Goal: Transaction & Acquisition: Purchase product/service

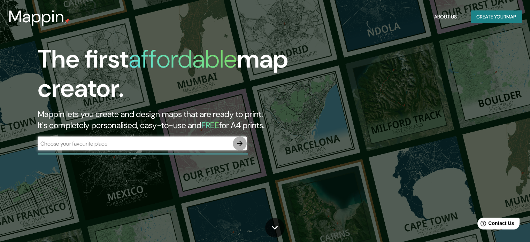
click at [242, 146] on icon "button" at bounding box center [239, 143] width 8 height 8
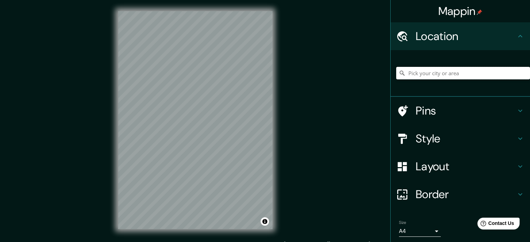
click at [439, 72] on input "Pick your city or area" at bounding box center [463, 73] width 134 height 13
paste input "[STREET_ADDRESS][PERSON_NAME]"
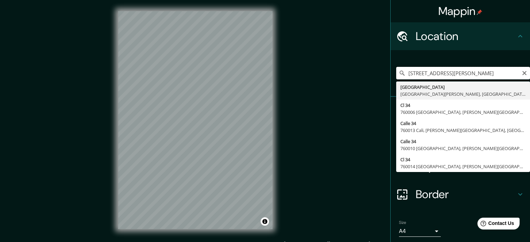
type input "[STREET_ADDRESS][PERSON_NAME]"
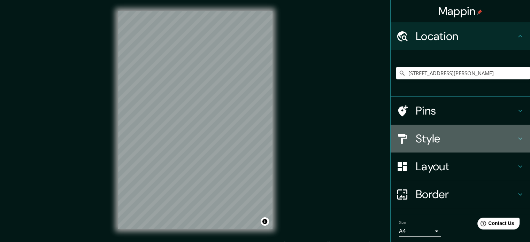
click at [477, 134] on h4 "Style" at bounding box center [466, 139] width 100 height 14
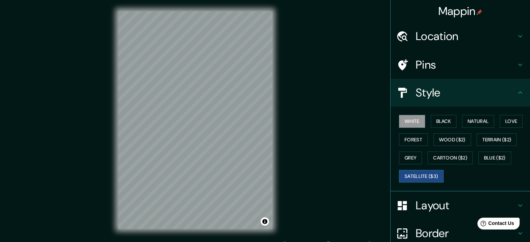
click at [425, 177] on button "Satellite ($3)" at bounding box center [421, 176] width 45 height 13
click at [464, 117] on button "Natural" at bounding box center [478, 121] width 32 height 13
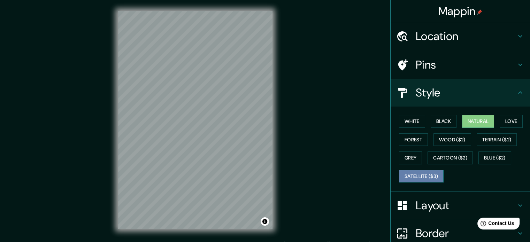
click at [399, 177] on button "Satellite ($3)" at bounding box center [421, 176] width 45 height 13
click at [475, 126] on button "Natural" at bounding box center [478, 121] width 32 height 13
click at [403, 176] on button "Satellite ($3)" at bounding box center [421, 176] width 45 height 13
click at [478, 124] on button "Natural" at bounding box center [478, 121] width 32 height 13
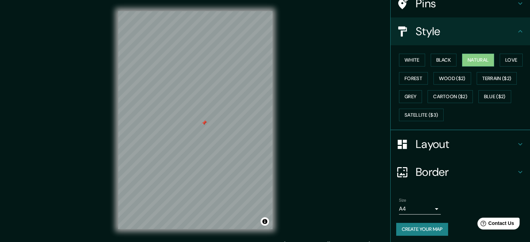
scroll to position [62, 0]
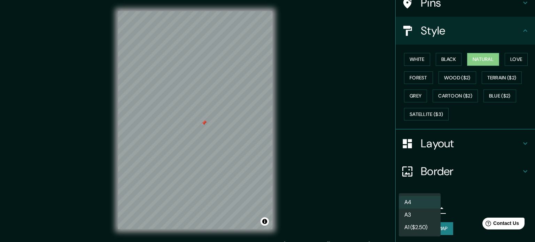
click at [429, 207] on body "Mappin Location Calle 34 Norte, 760050 Cali, Valle del Cauca, Colombia Pins Sty…" at bounding box center [267, 121] width 535 height 242
click at [419, 215] on li "A3" at bounding box center [420, 215] width 42 height 13
type input "a4"
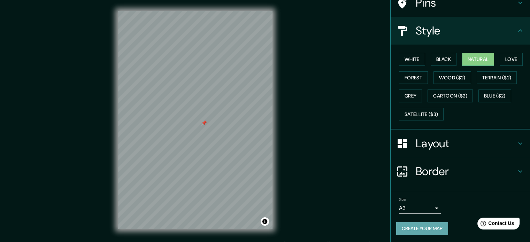
click at [398, 224] on button "Create your map" at bounding box center [422, 228] width 52 height 13
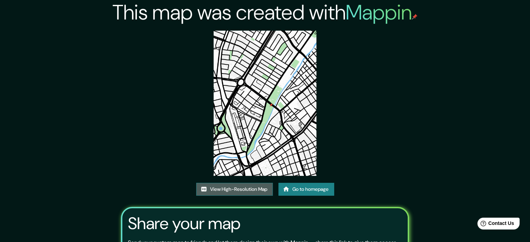
click at [245, 188] on link "View High-Resolution Map" at bounding box center [234, 189] width 77 height 13
